Goal: Task Accomplishment & Management: Complete application form

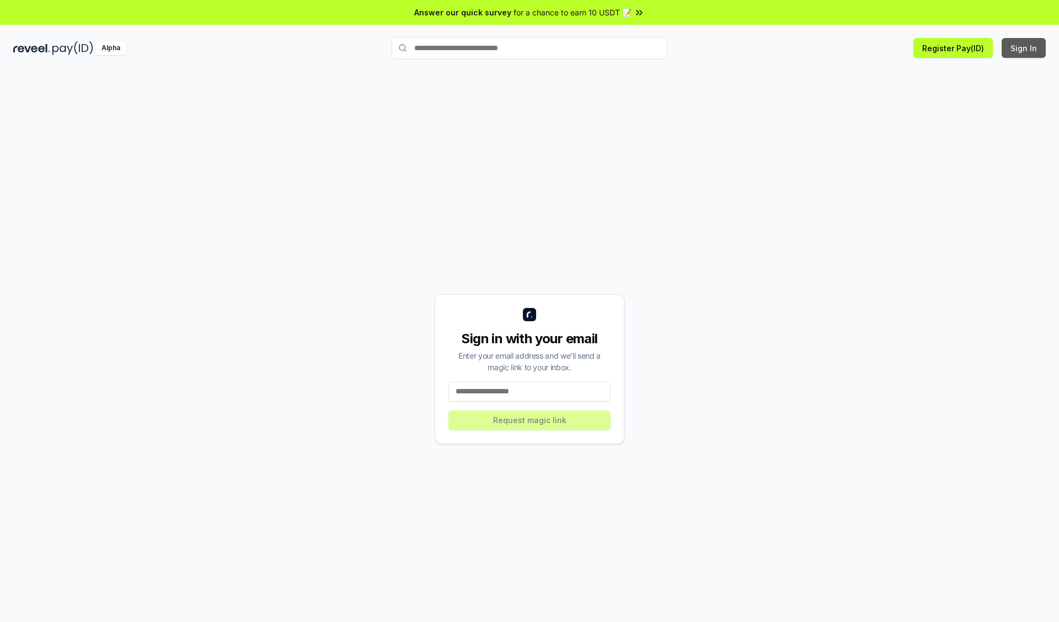
click at [1024, 48] on button "Sign In" at bounding box center [1023, 48] width 44 height 20
type input "**********"
click at [529, 420] on button "Request magic link" at bounding box center [529, 421] width 162 height 20
